Goal: Communication & Community: Participate in discussion

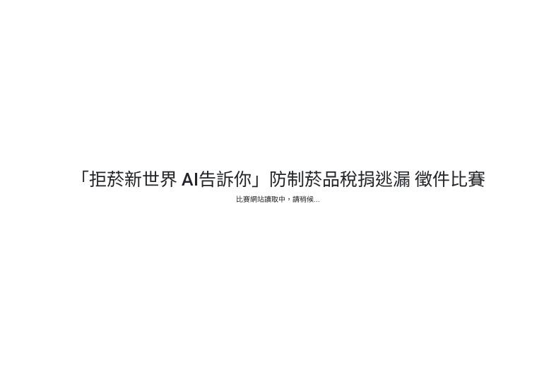
select select "vote"
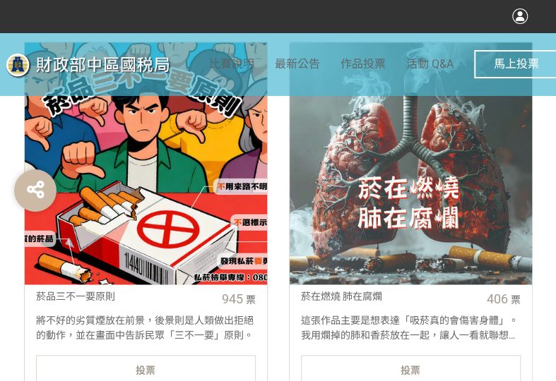
scroll to position [565, 0]
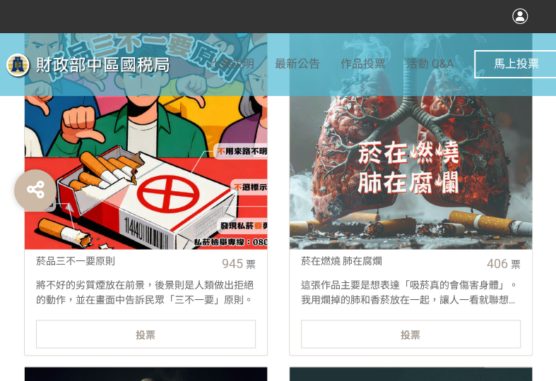
click at [232, 339] on div "投票" at bounding box center [146, 334] width 220 height 28
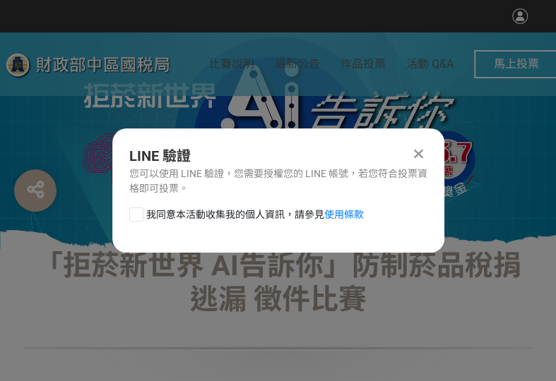
click at [134, 216] on div at bounding box center [136, 215] width 14 height 14
checkbox input "true"
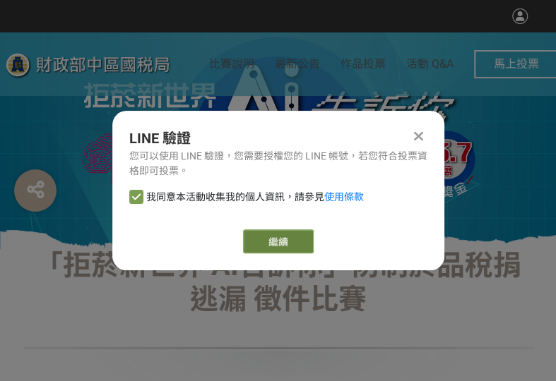
click at [264, 246] on button "繼續" at bounding box center [278, 241] width 71 height 24
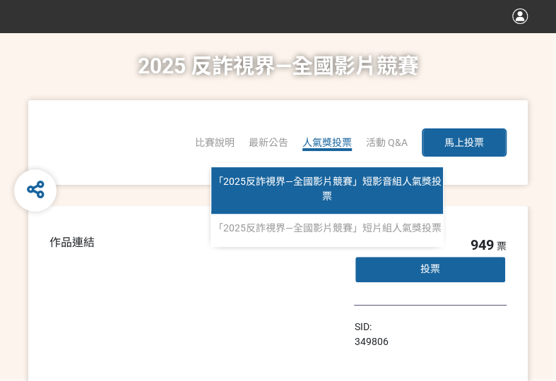
click at [324, 186] on span "「2025反詐視界—全國影片競賽」短影音組人氣獎投票" at bounding box center [327, 189] width 228 height 26
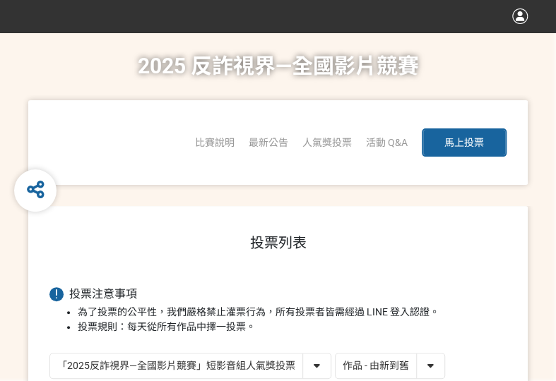
drag, startPoint x: 347, startPoint y: 368, endPoint x: 343, endPoint y: 377, distance: 10.1
click at [347, 368] on select "作品 - 由新到舊 作品 - 由舊到新 票數 - 由多到少 票數 - 由少到多" at bounding box center [389, 366] width 109 height 25
select select "vote"
click at [335, 354] on select "作品 - 由新到舊 作品 - 由舊到新 票數 - 由多到少 票數 - 由少到多" at bounding box center [389, 366] width 109 height 25
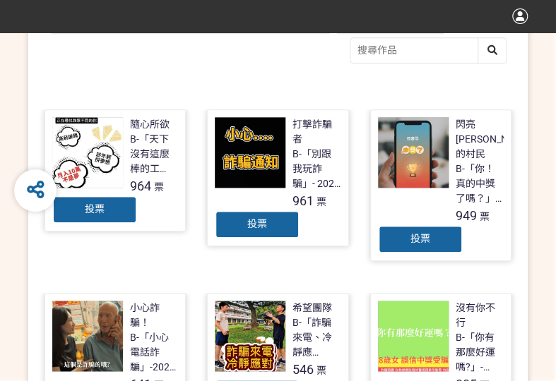
scroll to position [353, 0]
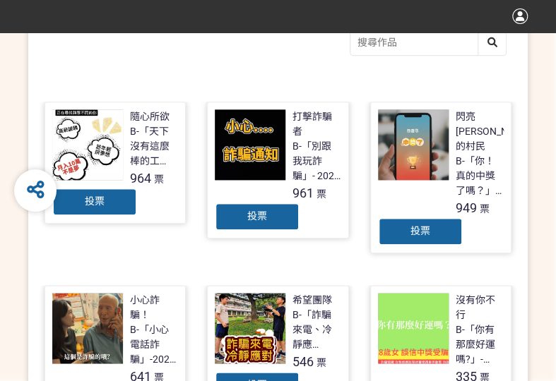
click at [381, 217] on div "投票" at bounding box center [420, 231] width 85 height 28
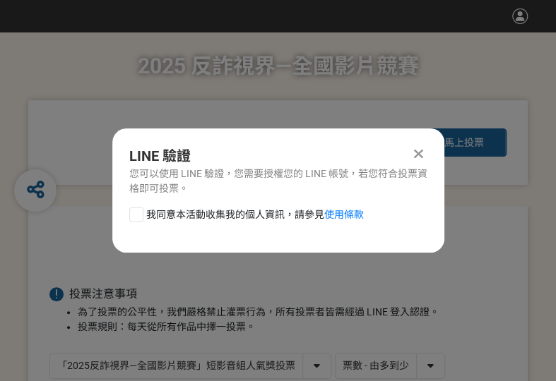
click at [146, 210] on span "我同意本活動收集我的個人資訊，請參見 使用條款" at bounding box center [254, 215] width 217 height 15
click at [139, 210] on input "我同意本活動收集我的個人資訊，請參見 使用條款" at bounding box center [134, 214] width 9 height 9
checkbox input "false"
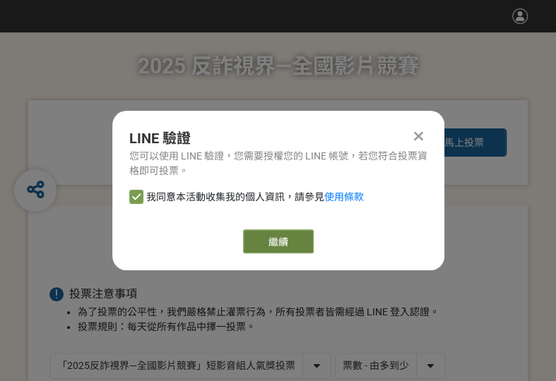
click at [285, 238] on button "繼續" at bounding box center [278, 241] width 71 height 24
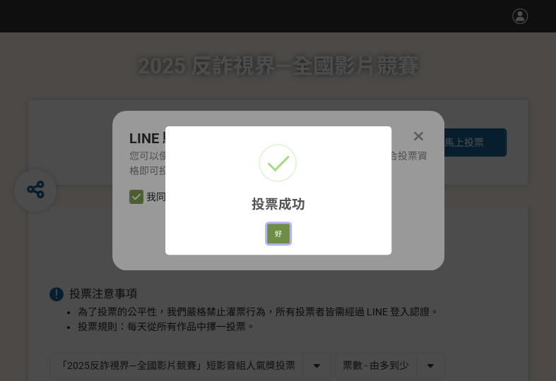
click at [280, 239] on button "好" at bounding box center [278, 234] width 23 height 20
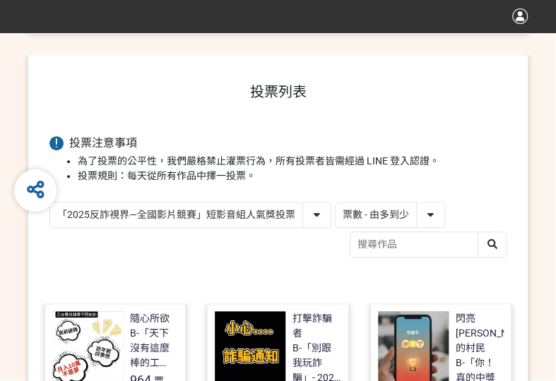
scroll to position [227, 0]
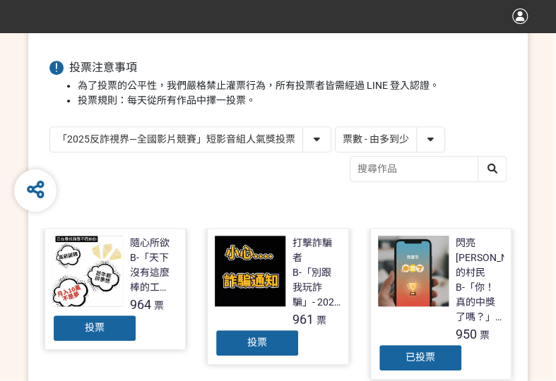
click at [220, 157] on div "「2025反詐視界—全國影片競賽」短影音組人氣獎投票 「2025反詐視界—全國影片競賽」短片組人氣獎投票 作品 - 由新到舊 作品 - 由舊到新 票數 - 由…" at bounding box center [277, 155] width 457 height 59
drag, startPoint x: 233, startPoint y: 140, endPoint x: 233, endPoint y: 150, distance: 9.2
click at [233, 140] on select "「2025反詐視界—全國影片競賽」短影音組人氣獎投票 「2025反詐視界—全國影片競賽」短片組人氣獎投票" at bounding box center [190, 139] width 280 height 25
select select "13146"
click at [50, 127] on select "「2025反詐視界—全國影片競賽」短影音組人氣獎投票 「2025反詐視界—全國影片競賽」短片組人氣獎投票" at bounding box center [190, 139] width 280 height 25
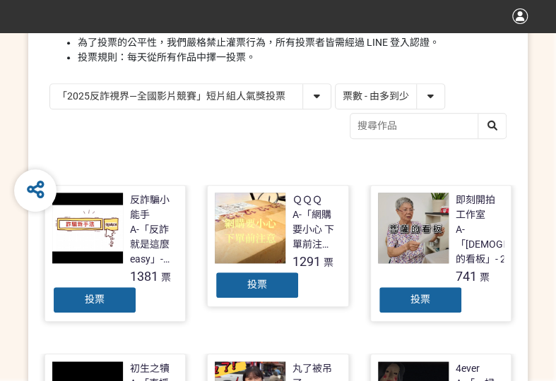
scroll to position [282, 0]
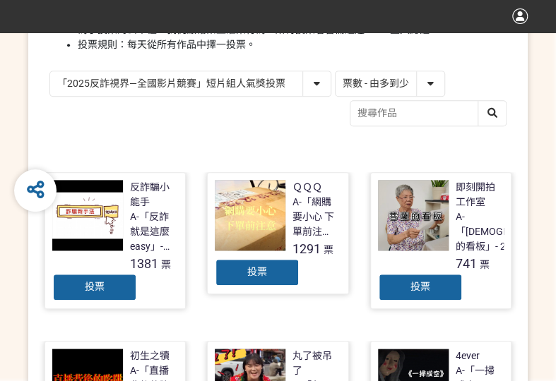
click at [216, 270] on div "投票" at bounding box center [257, 272] width 85 height 28
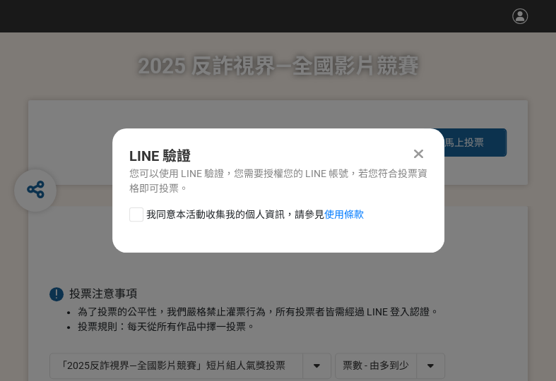
scroll to position [0, 0]
drag, startPoint x: 134, startPoint y: 220, endPoint x: 143, endPoint y: 221, distance: 8.6
click at [134, 220] on div at bounding box center [136, 215] width 14 height 14
checkbox input "true"
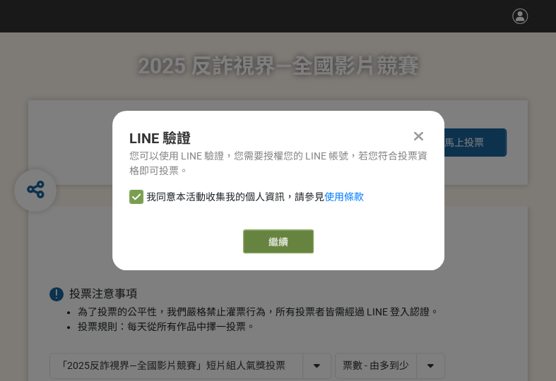
click at [261, 244] on button "繼續" at bounding box center [278, 241] width 71 height 24
